Goal: Task Accomplishment & Management: Complete application form

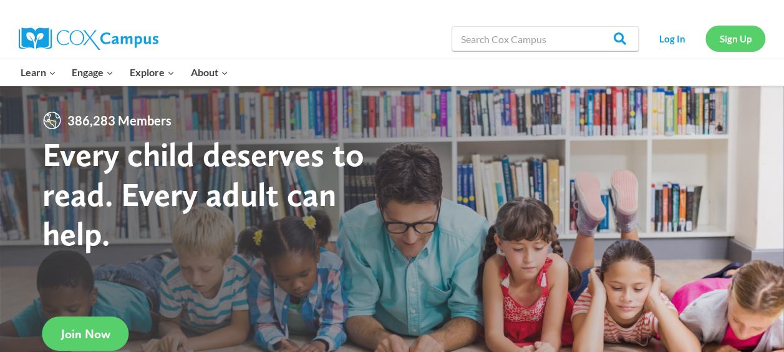
click at [736, 39] on link "Sign Up" at bounding box center [735, 39] width 60 height 26
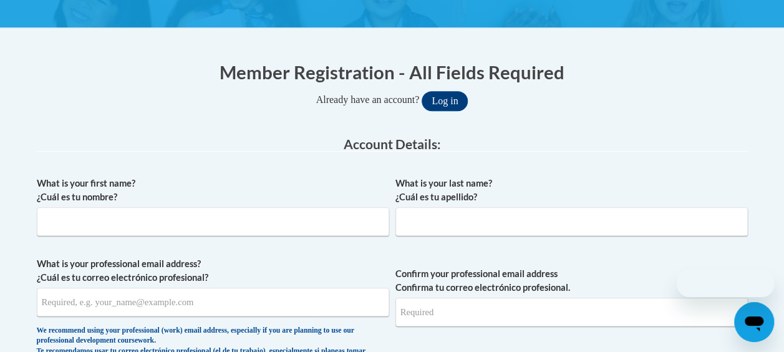
scroll to position [208, 0]
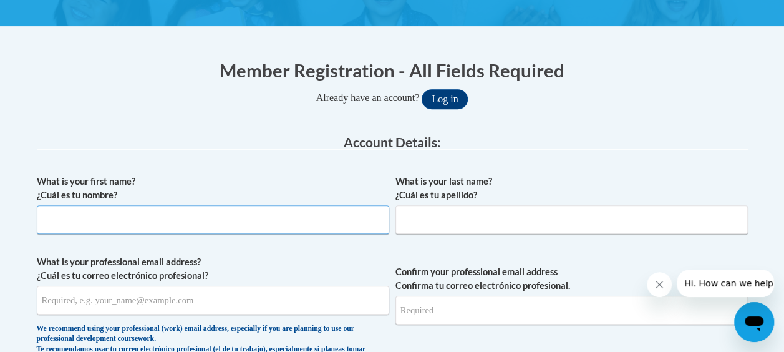
click at [334, 222] on input "What is your first name? ¿Cuál es tu nombre?" at bounding box center [213, 219] width 352 height 29
type input "Layla"
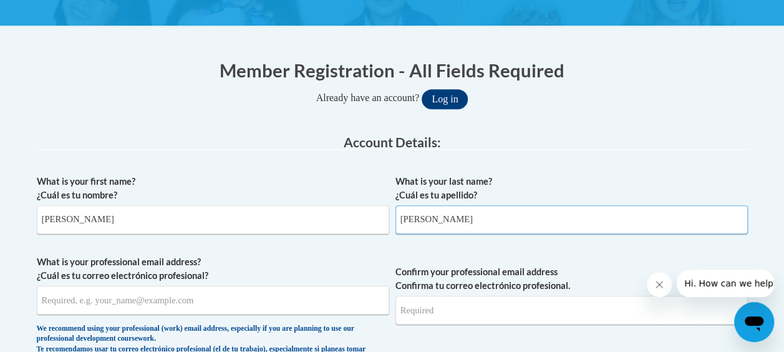
type input "Anderson"
click at [186, 302] on input "What is your professional email address? ¿Cuál es tu correo electrónico profesi…" at bounding box center [213, 300] width 352 height 29
type input "summertime7865@gmail.com"
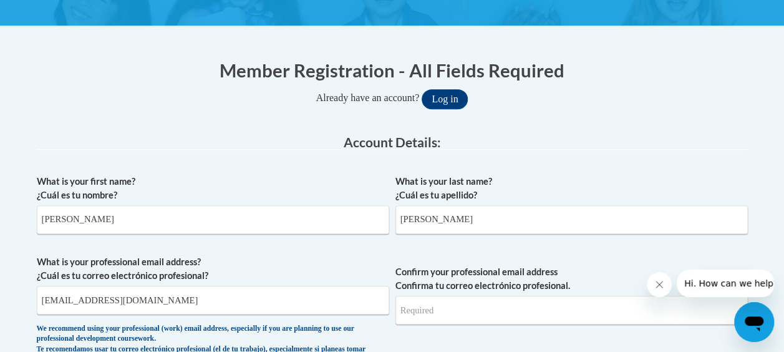
type input "summertime7865@gmail.com"
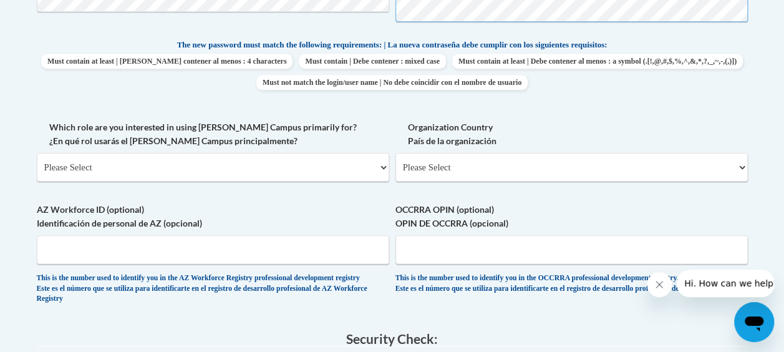
scroll to position [644, 0]
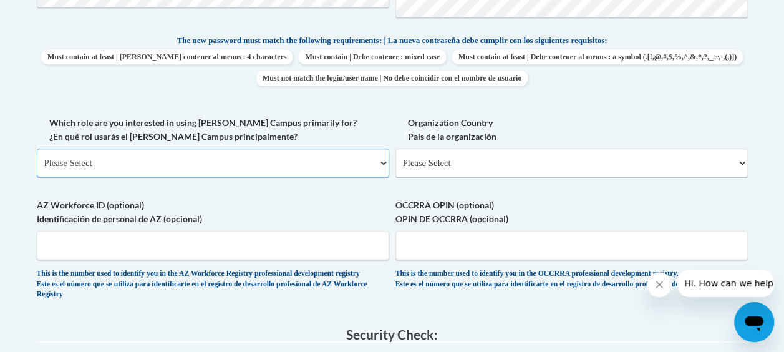
click at [348, 166] on select "Please Select College/University | Colegio/Universidad Community/Nonprofit Part…" at bounding box center [213, 162] width 352 height 29
click at [37, 148] on select "Please Select College/University | Colegio/Universidad Community/Nonprofit Part…" at bounding box center [213, 162] width 352 height 29
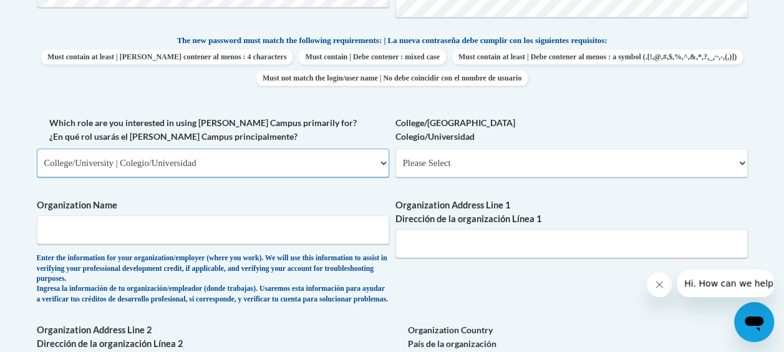
click at [314, 161] on select "Please Select College/University | Colegio/Universidad Community/Nonprofit Part…" at bounding box center [213, 162] width 352 height 29
select select "fbf2d438-af2f-41f8-98f1-81c410e29de3"
click at [37, 148] on select "Please Select College/University | Colegio/Universidad Community/Nonprofit Part…" at bounding box center [213, 162] width 352 height 29
click at [442, 171] on select "Please Select Early Learning/Daycare Teacher/Family Home Care Provider | Maestr…" at bounding box center [571, 162] width 352 height 29
select select "67563ca1-16dc-4830-a7b3-94a34bed3689"
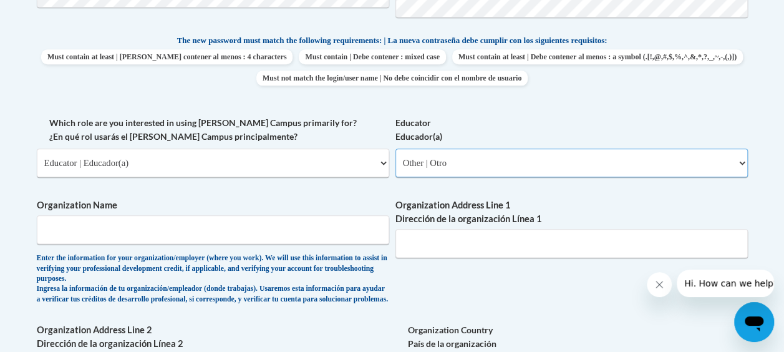
click at [395, 148] on select "Please Select Early Learning/Daycare Teacher/Family Home Care Provider | Maestr…" at bounding box center [571, 162] width 352 height 29
click at [435, 245] on input "Organization Address Line 1 Dirección de la organización Línea 1" at bounding box center [571, 243] width 352 height 29
click at [308, 228] on input "Organization Name" at bounding box center [213, 229] width 352 height 29
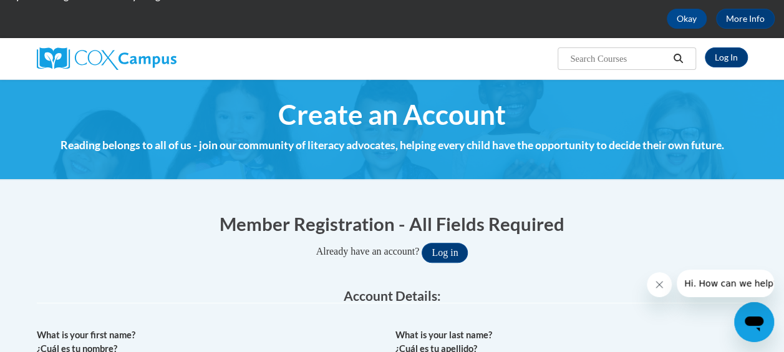
scroll to position [0, 0]
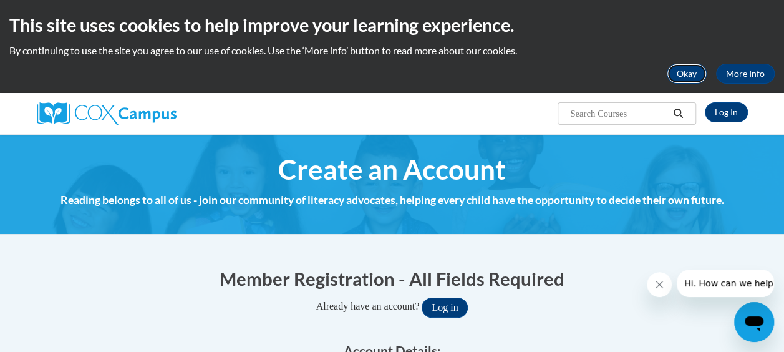
click at [700, 82] on button "Okay" at bounding box center [687, 74] width 40 height 20
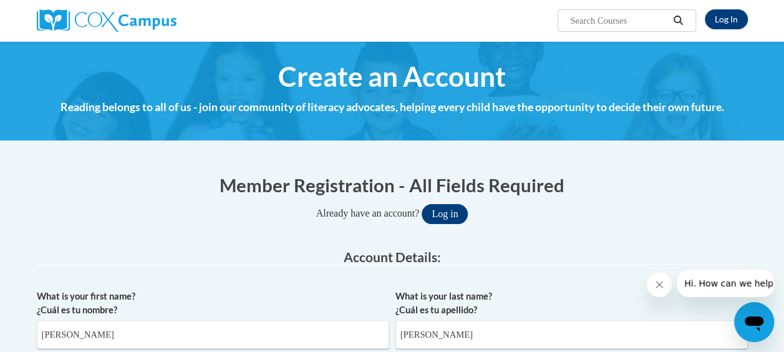
click at [609, 22] on input "Search..." at bounding box center [619, 20] width 100 height 15
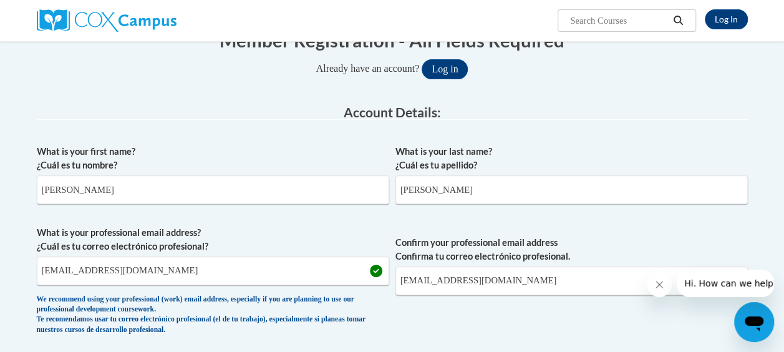
scroll to position [166, 0]
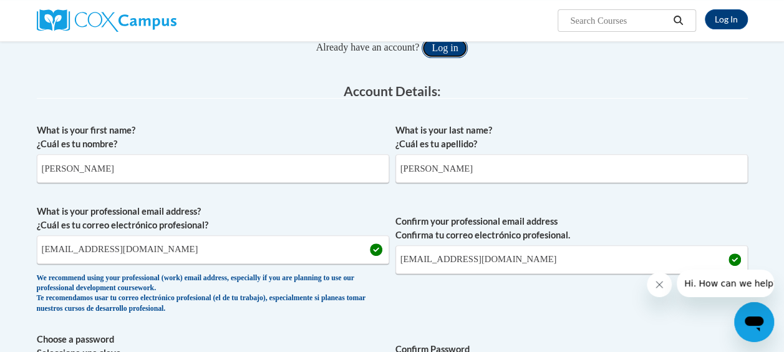
click at [451, 54] on button "Log in" at bounding box center [445, 48] width 46 height 20
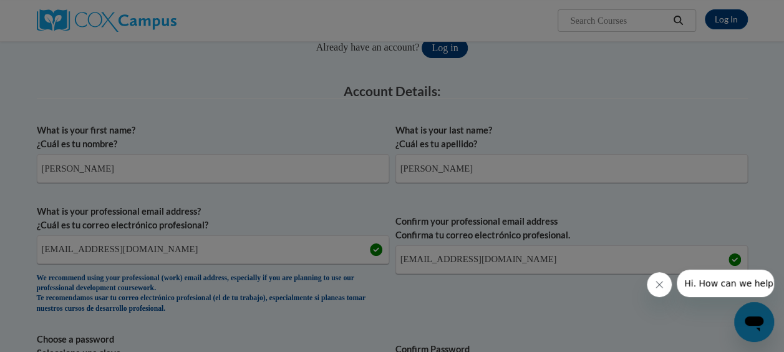
scroll to position [442, 0]
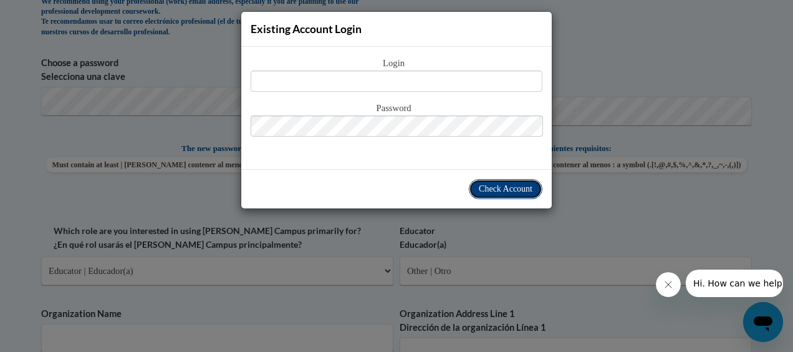
click at [501, 182] on button "Check Account" at bounding box center [506, 189] width 74 height 20
click at [593, 58] on div "Existing Account Login Login Password" at bounding box center [396, 176] width 793 height 352
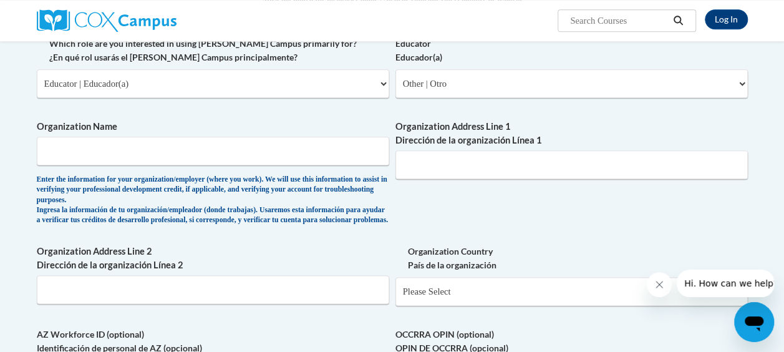
scroll to position [610, 0]
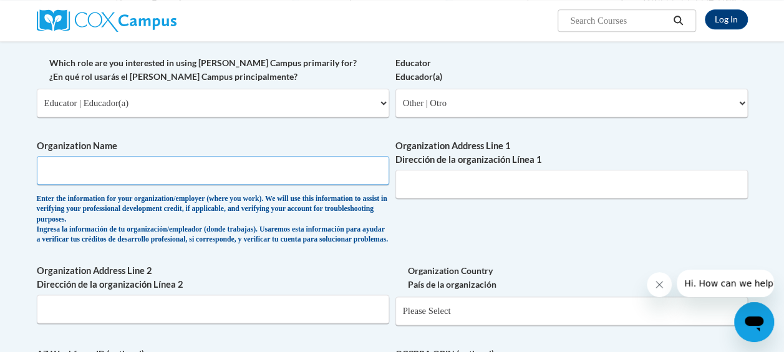
click at [299, 158] on input "Organization Name" at bounding box center [213, 170] width 352 height 29
type input "Ga Tapp"
click at [449, 180] on input "Organization Address Line 1 Dirección de la organización Línea 1" at bounding box center [571, 184] width 352 height 29
click at [448, 178] on input "Organization Address Line 1 Dirección de la organización Línea 1" at bounding box center [571, 184] width 352 height 29
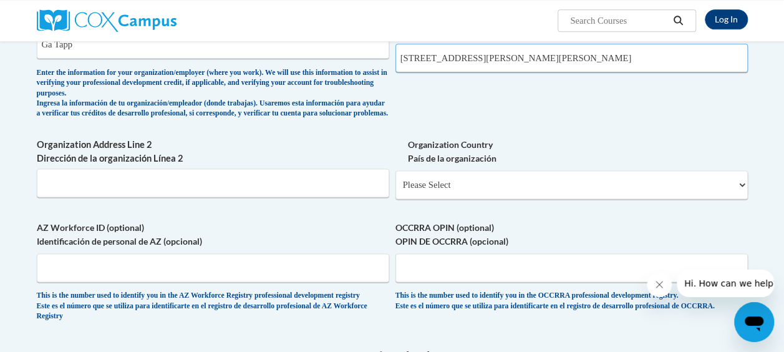
scroll to position [761, 0]
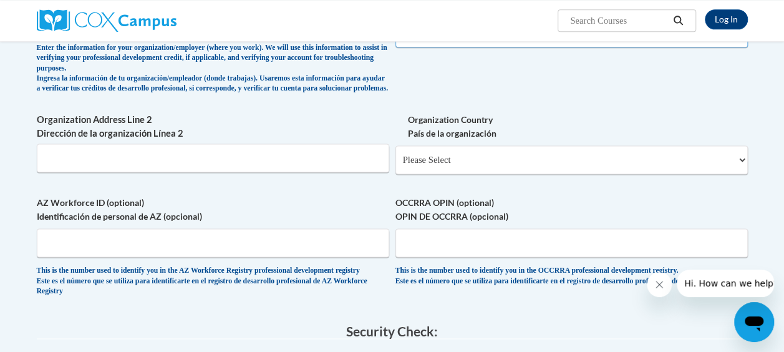
type input "1870 Teasley Dr. Smyrna, GA 30080"
click at [551, 172] on select "Please Select United States | Estados Unidos Outside of the United States | Fue…" at bounding box center [571, 159] width 352 height 29
select select "ad49bcad-a171-4b2e-b99c-48b446064914"
click at [395, 155] on select "Please Select United States | Estados Unidos Outside of the United States | Fue…" at bounding box center [571, 159] width 352 height 29
select select
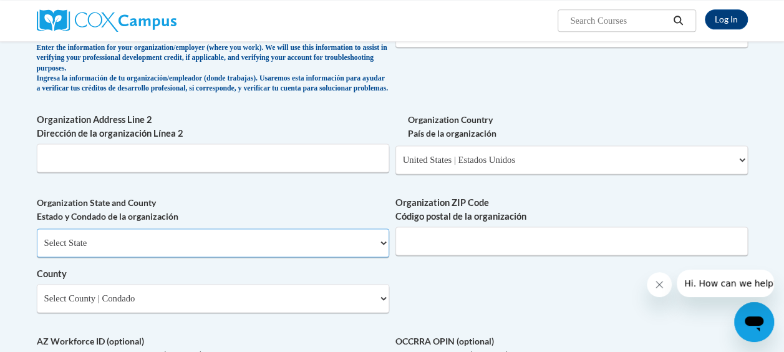
click at [300, 257] on select "Select State Alabama Alaska Arizona Arkansas California Colorado Connecticut De…" at bounding box center [213, 242] width 352 height 29
select select "Georgia"
click at [37, 237] on select "Select State Alabama Alaska Arizona Arkansas California Colorado Connecticut De…" at bounding box center [213, 242] width 352 height 29
click at [444, 245] on input "Organization ZIP Code Código postal de la organización" at bounding box center [571, 240] width 352 height 29
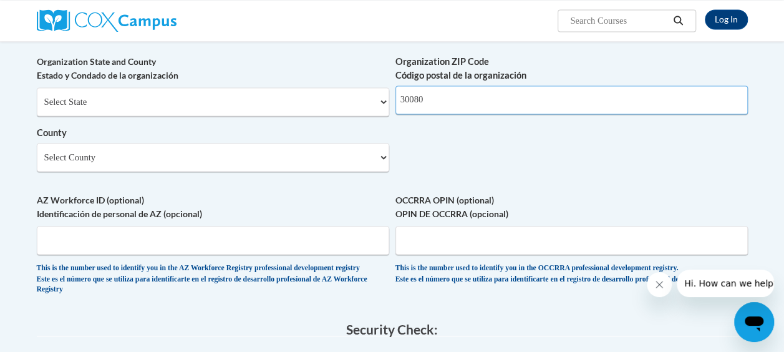
scroll to position [904, 0]
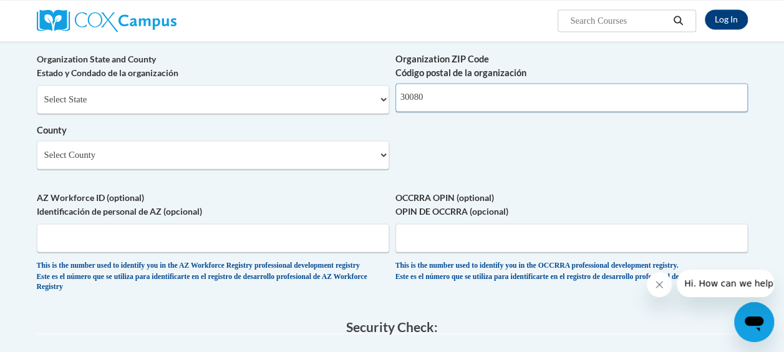
type input "30080"
click at [345, 155] on select "Select County Appling Atkinson Bacon Baker Baldwin Banks Barrow Bartow Ben Hill…" at bounding box center [213, 154] width 352 height 29
select select "Cobb"
click at [37, 150] on select "Select County Appling Atkinson Bacon Baker Baldwin Banks Barrow Bartow Ben Hill…" at bounding box center [213, 154] width 352 height 29
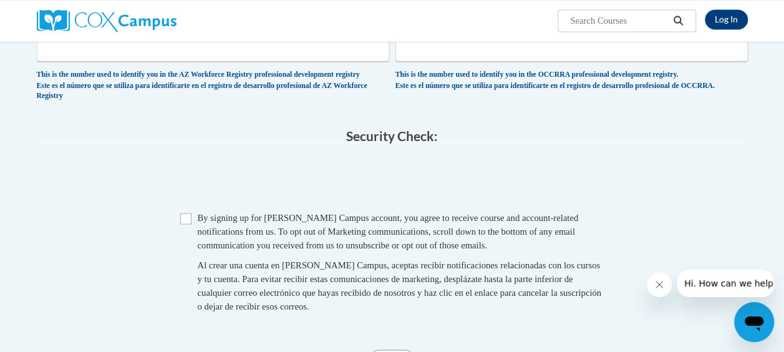
scroll to position [1105, 0]
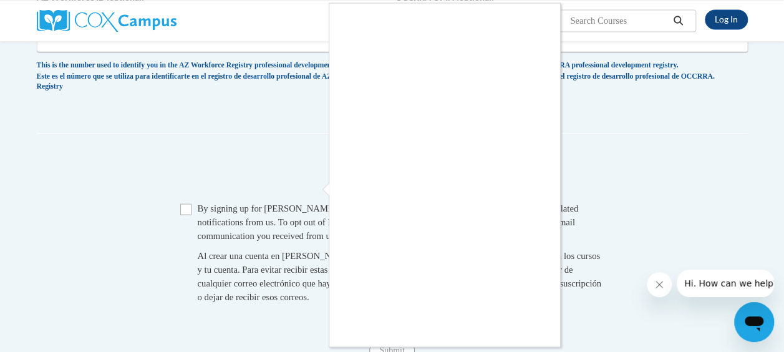
click at [183, 230] on div at bounding box center [392, 176] width 784 height 352
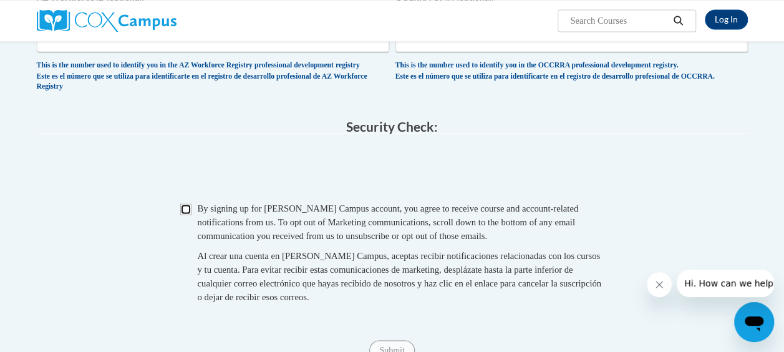
click at [187, 215] on input "Checkbox" at bounding box center [185, 208] width 11 height 11
checkbox input "true"
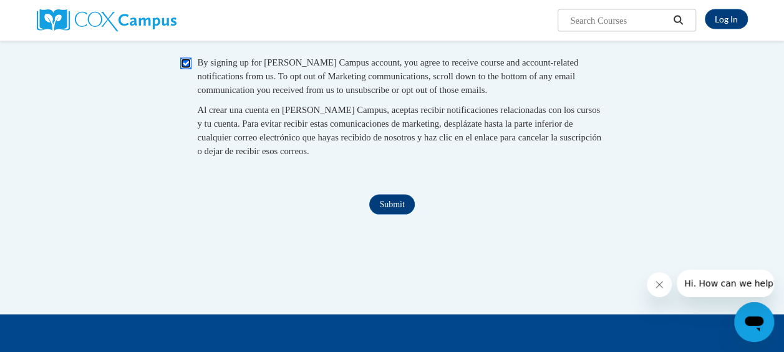
scroll to position [1273, 0]
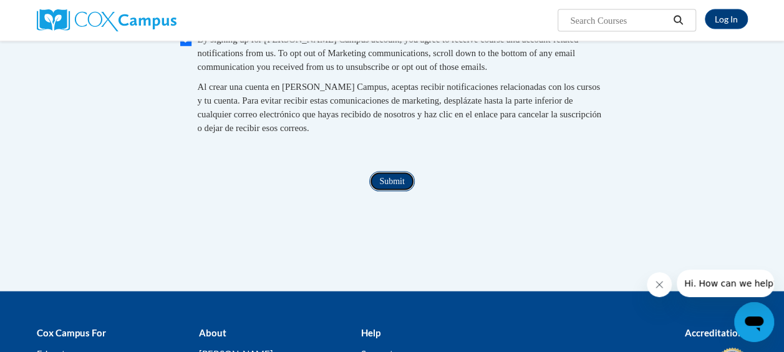
click at [389, 191] on input "Submit" at bounding box center [391, 182] width 45 height 20
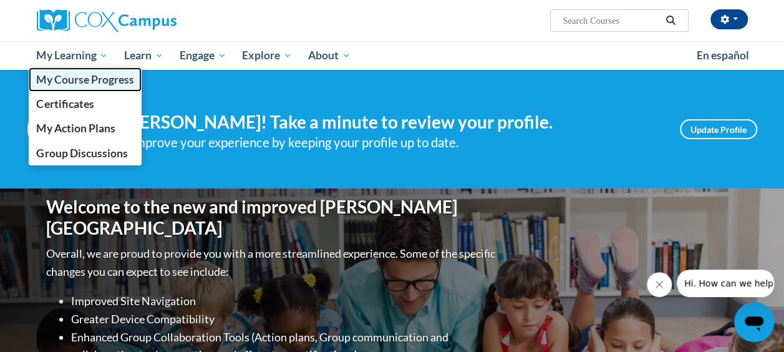
click at [111, 78] on span "My Course Progress" at bounding box center [84, 79] width 97 height 13
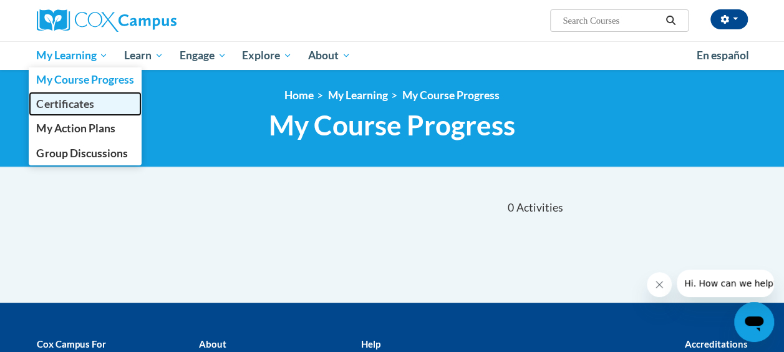
click at [89, 109] on span "Certificates" at bounding box center [64, 103] width 57 height 13
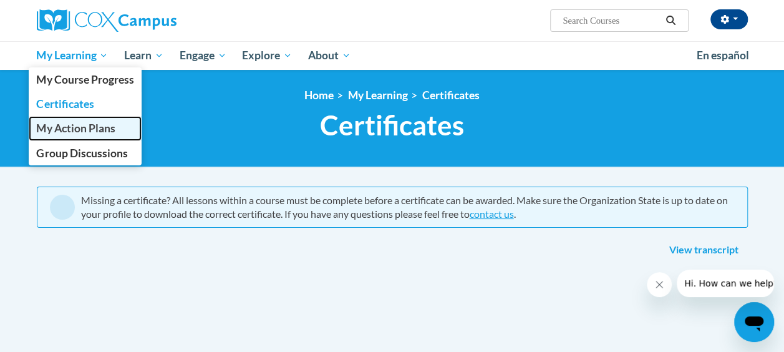
click at [100, 135] on link "My Action Plans" at bounding box center [86, 128] width 114 height 24
